Goal: Task Accomplishment & Management: Use online tool/utility

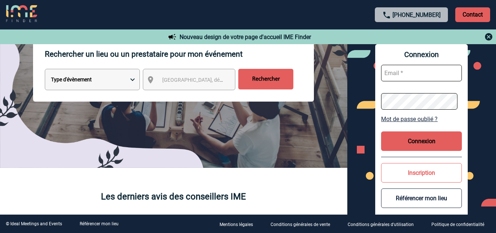
scroll to position [110, 0]
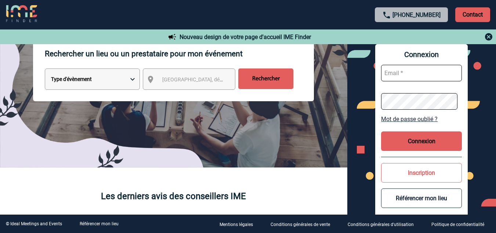
click at [125, 75] on select "Type d'évènement Séminaire avec nuitée Réunion Repas de groupe Team Building & …" at bounding box center [92, 78] width 95 height 21
click at [147, 85] on div "Ville, département, région..." at bounding box center [189, 78] width 93 height 21
click at [178, 84] on span "Ville, département, région..." at bounding box center [195, 79] width 73 height 10
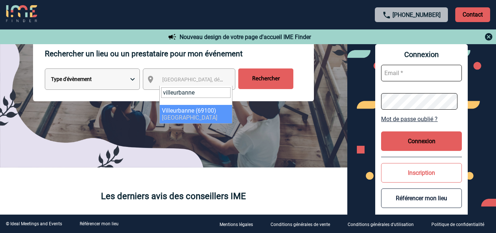
type input "villeurbanne"
select select "36510"
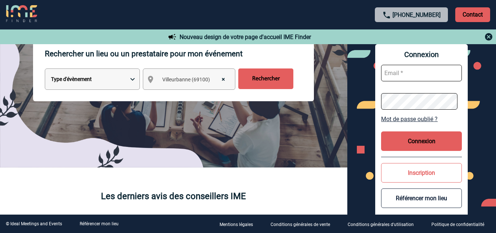
click at [116, 76] on select "Type d'évènement Séminaire avec nuitée Réunion Repas de groupe Team Building & …" at bounding box center [92, 78] width 95 height 21
select select "3"
click at [45, 69] on select "Type d'évènement Séminaire avec nuitée Réunion Repas de groupe Team Building & …" at bounding box center [92, 78] width 95 height 21
click at [265, 80] on input "Rechercher" at bounding box center [265, 78] width 55 height 21
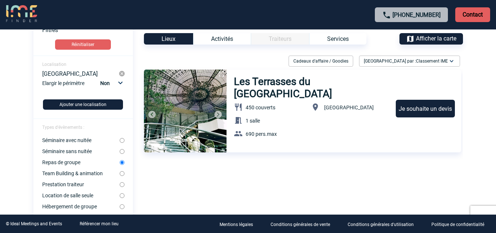
scroll to position [37, 0]
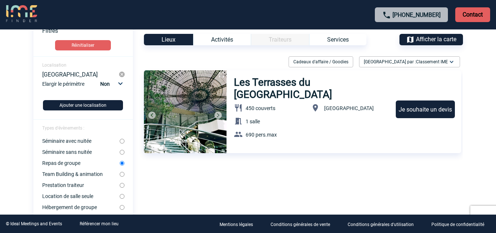
click at [90, 152] on label "Séminaire sans nuitée" at bounding box center [81, 152] width 78 height 6
click at [120, 152] on input "Séminaire sans nuitée" at bounding box center [122, 152] width 5 height 5
radio input "true"
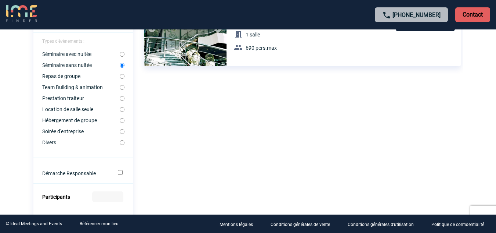
scroll to position [110, 0]
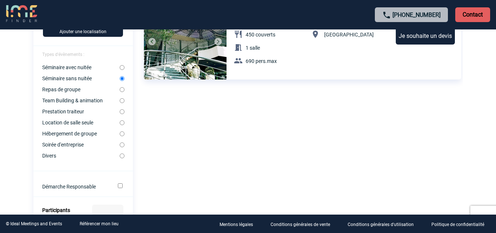
click at [97, 122] on label "Location de salle seule" at bounding box center [81, 122] width 78 height 6
click at [120, 122] on input "Location de salle seule" at bounding box center [122, 122] width 5 height 5
radio input "true"
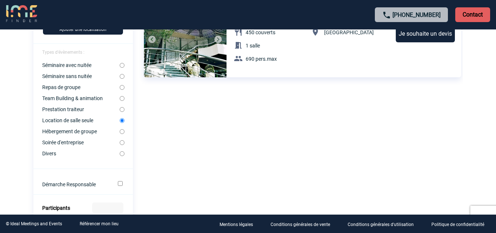
scroll to position [0, 0]
